Goal: Task Accomplishment & Management: Manage account settings

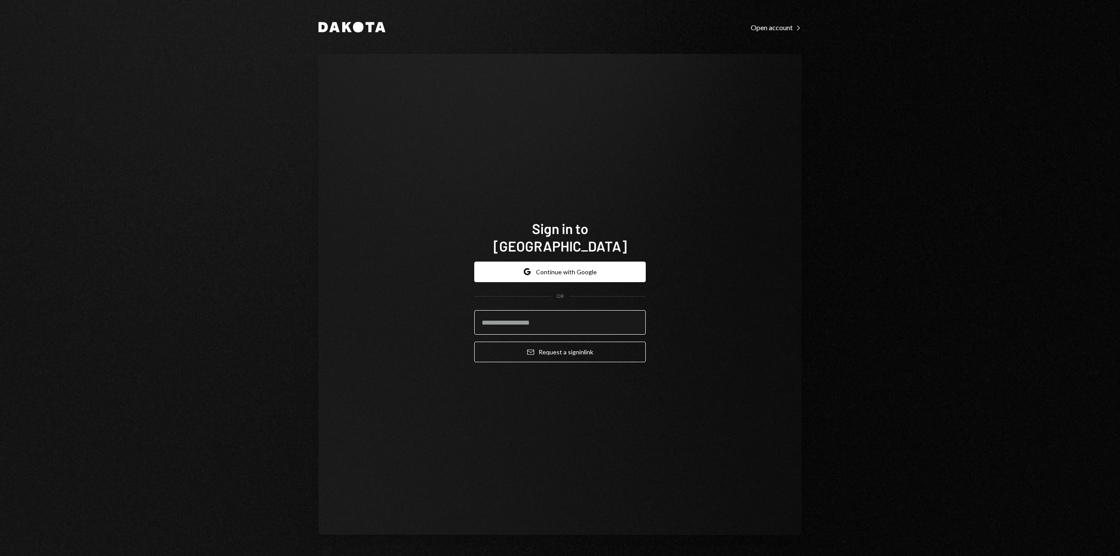
click at [540, 316] on input "email" at bounding box center [559, 322] width 171 height 24
type input "**********"
click at [566, 345] on button "Email Request a sign in link" at bounding box center [559, 352] width 171 height 21
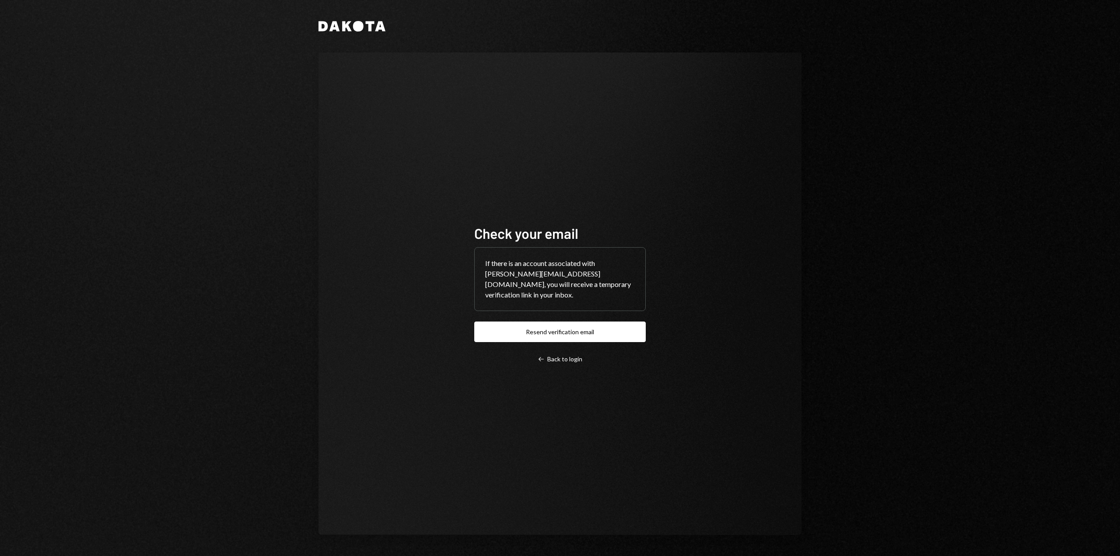
click at [792, 401] on div "Check your email If there is an account associated with [PERSON_NAME][EMAIL_ADD…" at bounding box center [559, 293] width 483 height 483
